Goal: Information Seeking & Learning: Compare options

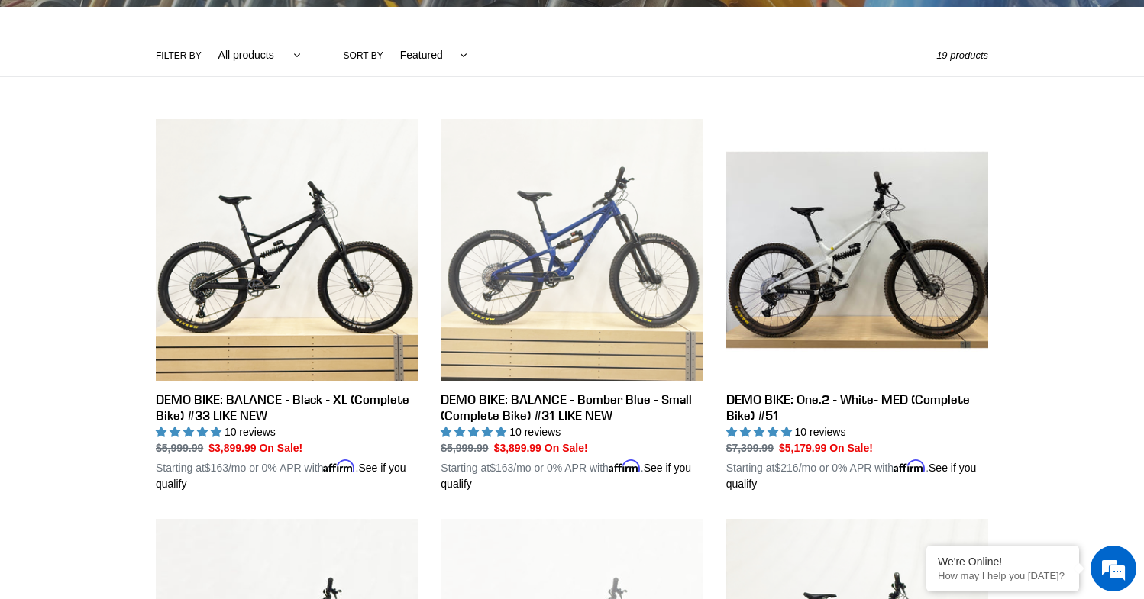
scroll to position [338, 0]
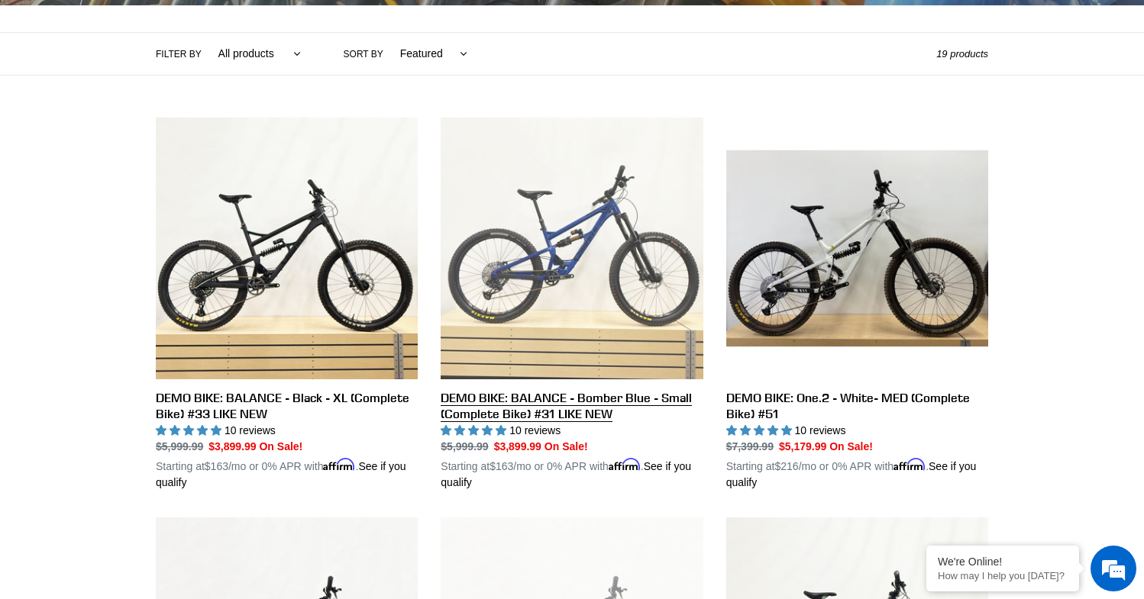
click at [521, 299] on link "DEMO BIKE: BALANCE - Bomber Blue - Small (Complete Bike) #31 LIKE NEW" at bounding box center [572, 304] width 262 height 373
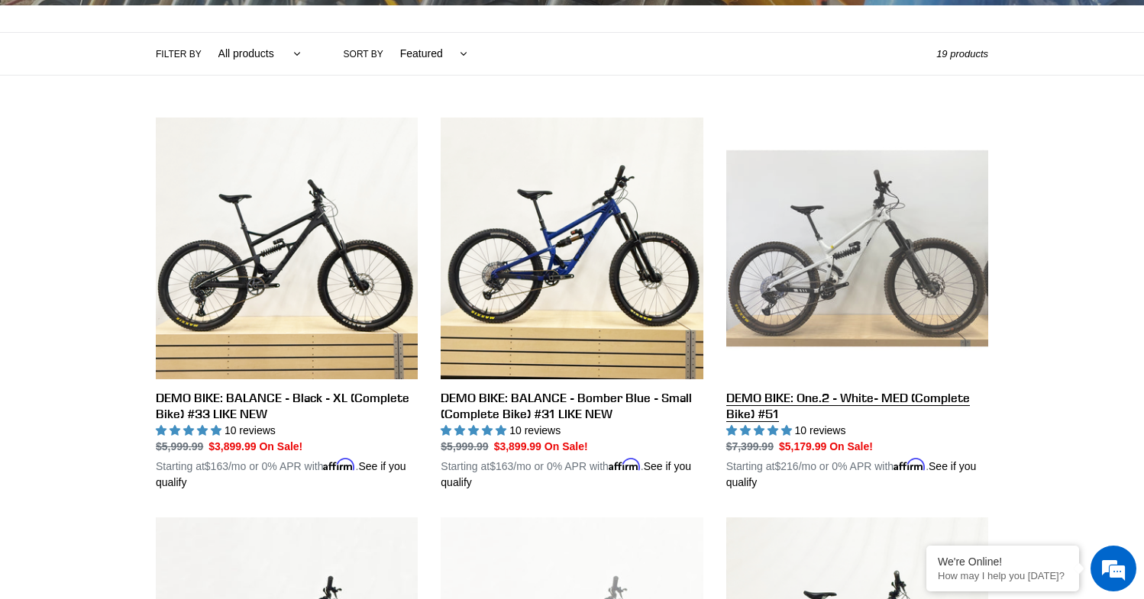
click at [852, 283] on link "DEMO BIKE: One.2 - White- MED (Complete Bike) #51" at bounding box center [857, 304] width 262 height 373
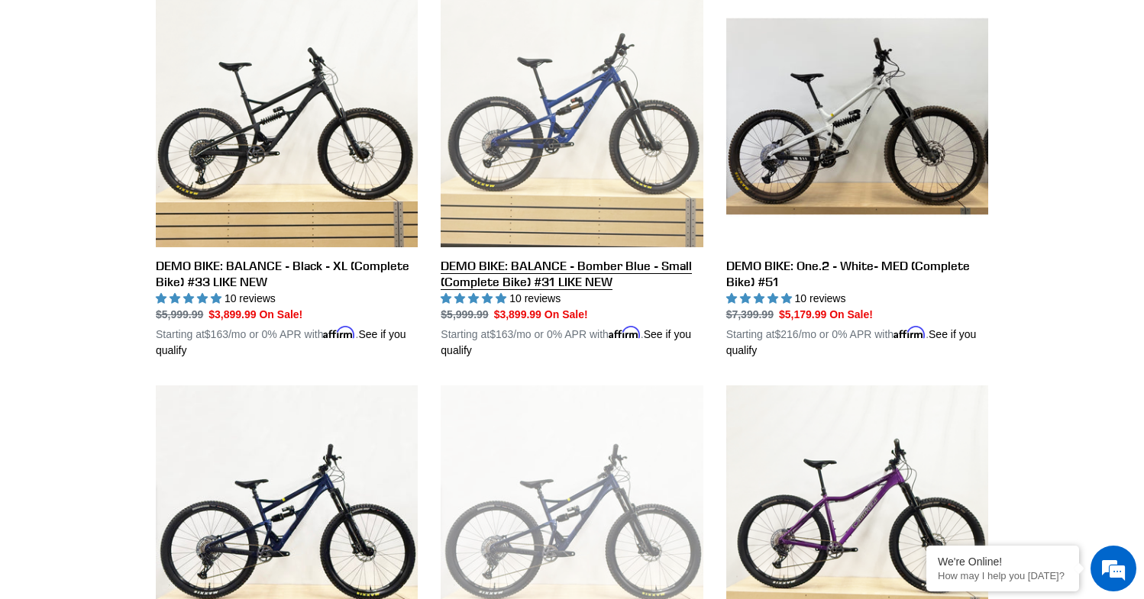
scroll to position [680, 0]
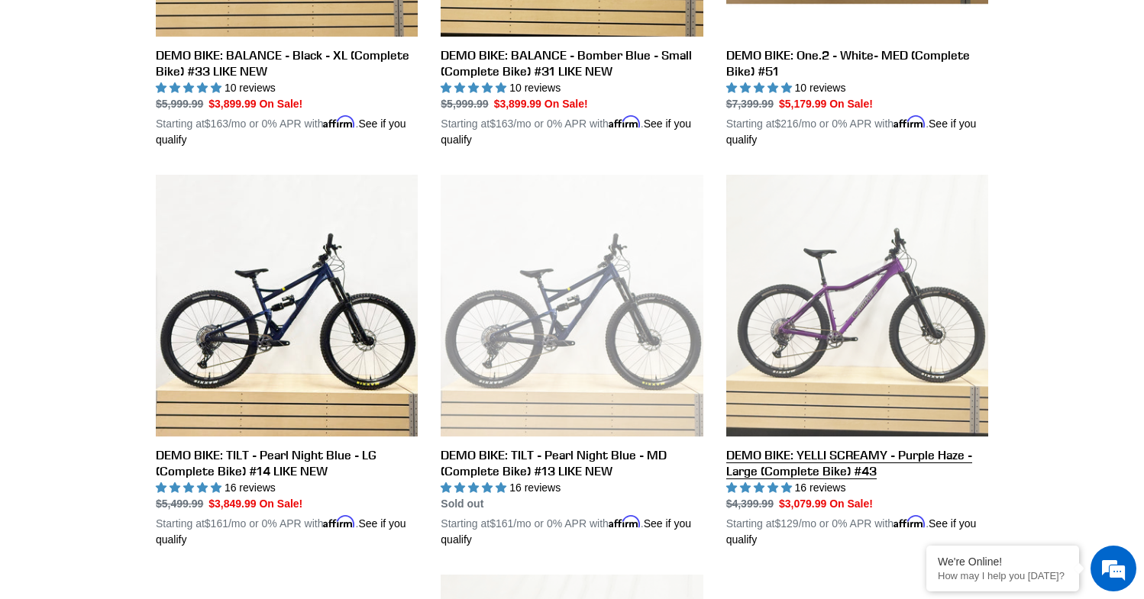
click at [872, 328] on link "DEMO BIKE: YELLI SCREAMY - Purple Haze - Large (Complete Bike) #43" at bounding box center [857, 361] width 262 height 373
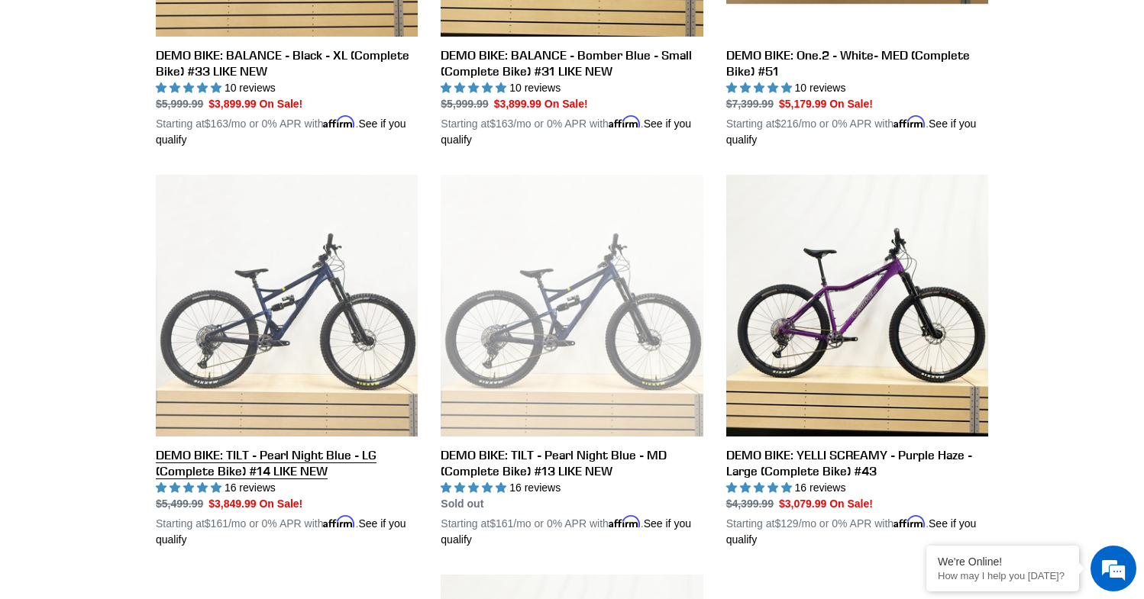
click at [316, 343] on link "DEMO BIKE: TILT - Pearl Night Blue - LG (Complete Bike) #14 LIKE NEW" at bounding box center [287, 361] width 262 height 373
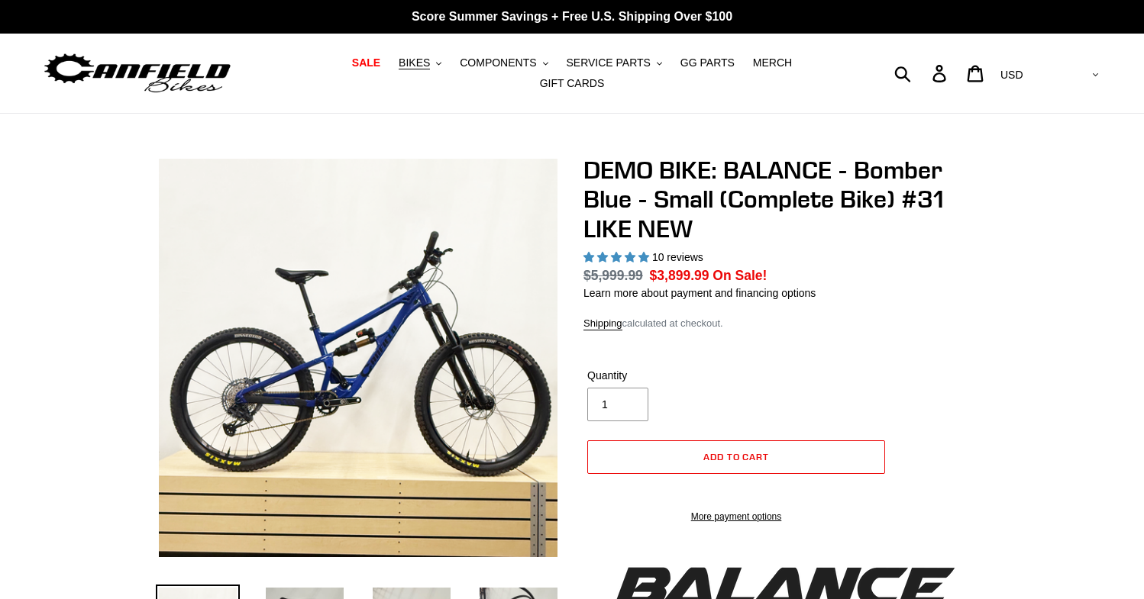
select select "highest-rating"
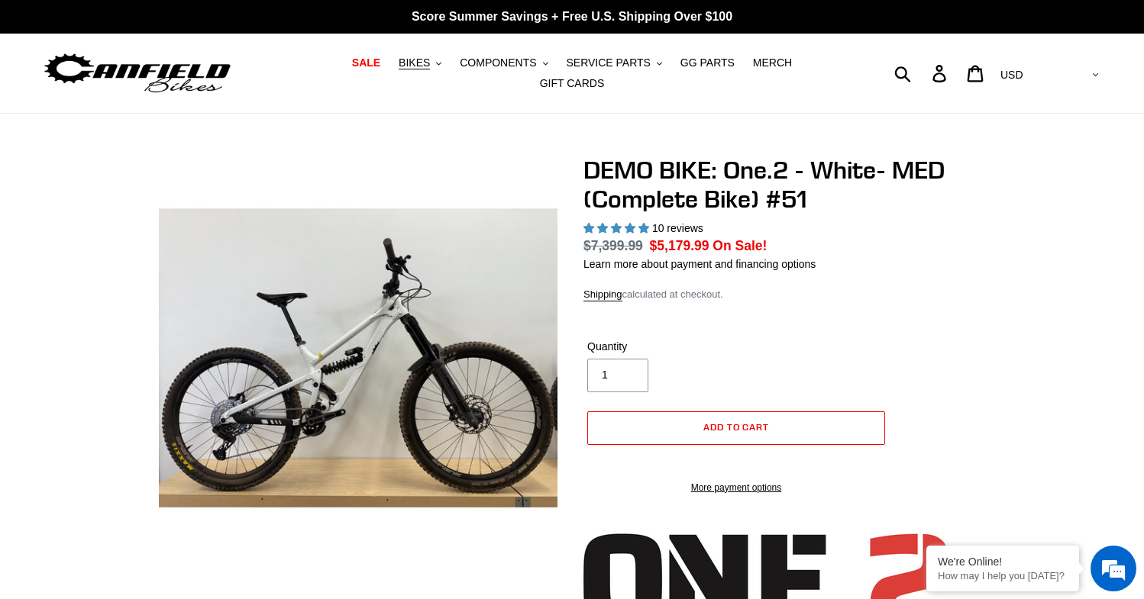
select select "highest-rating"
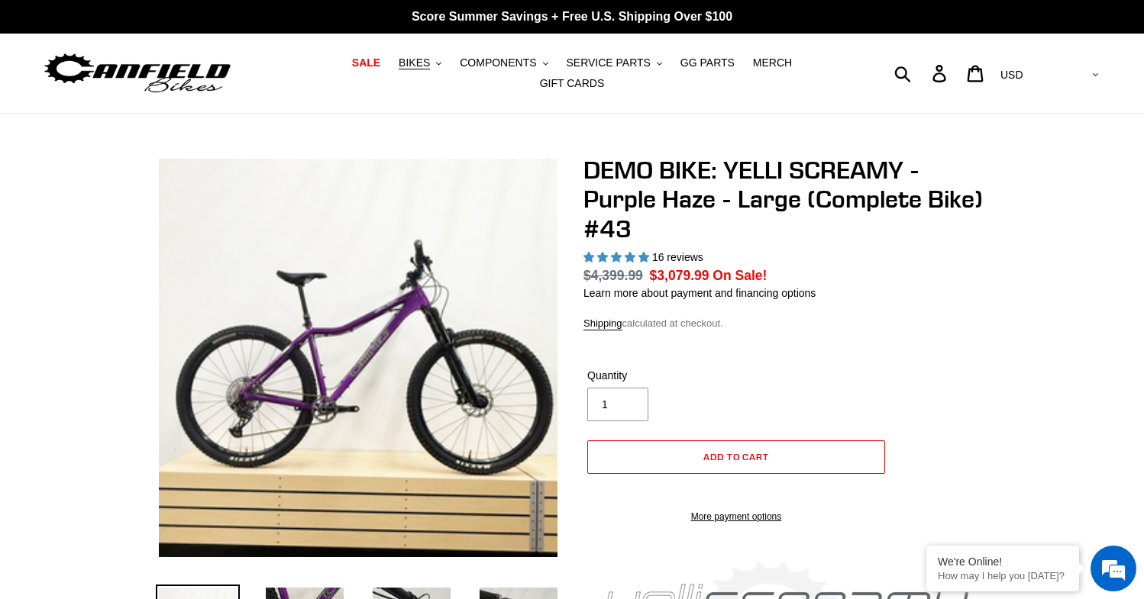
select select "highest-rating"
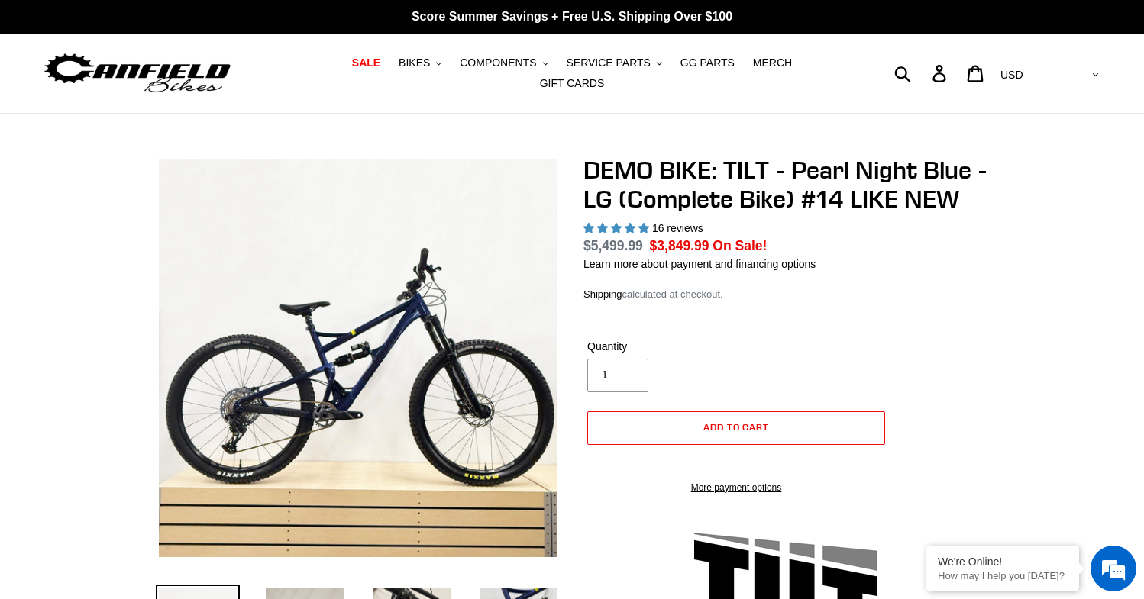
select select "highest-rating"
